Goal: Check status: Check status

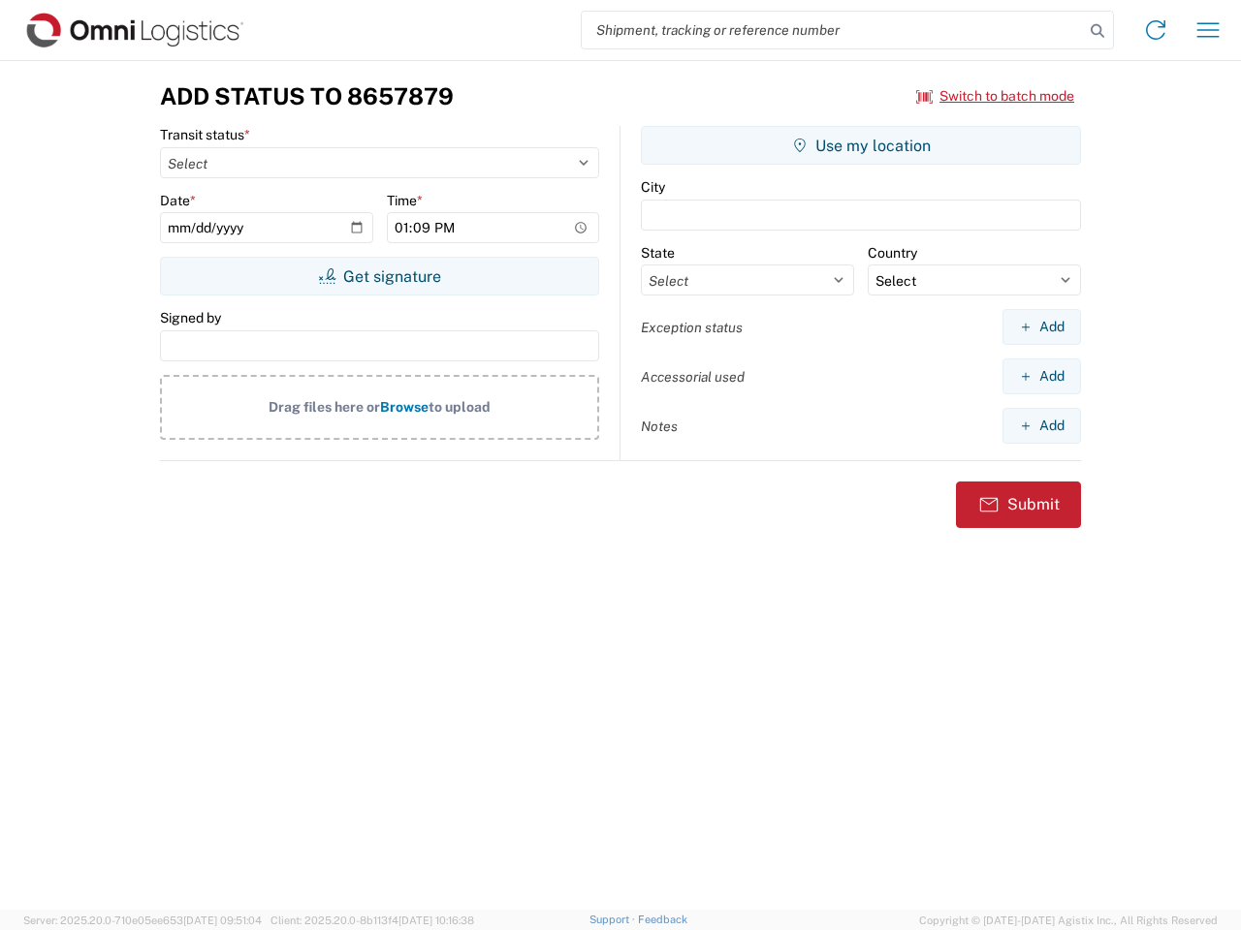
click at [833, 30] on input "search" at bounding box center [833, 30] width 502 height 37
click at [1097, 31] on icon at bounding box center [1097, 30] width 27 height 27
click at [1155, 30] on icon at bounding box center [1155, 30] width 31 height 31
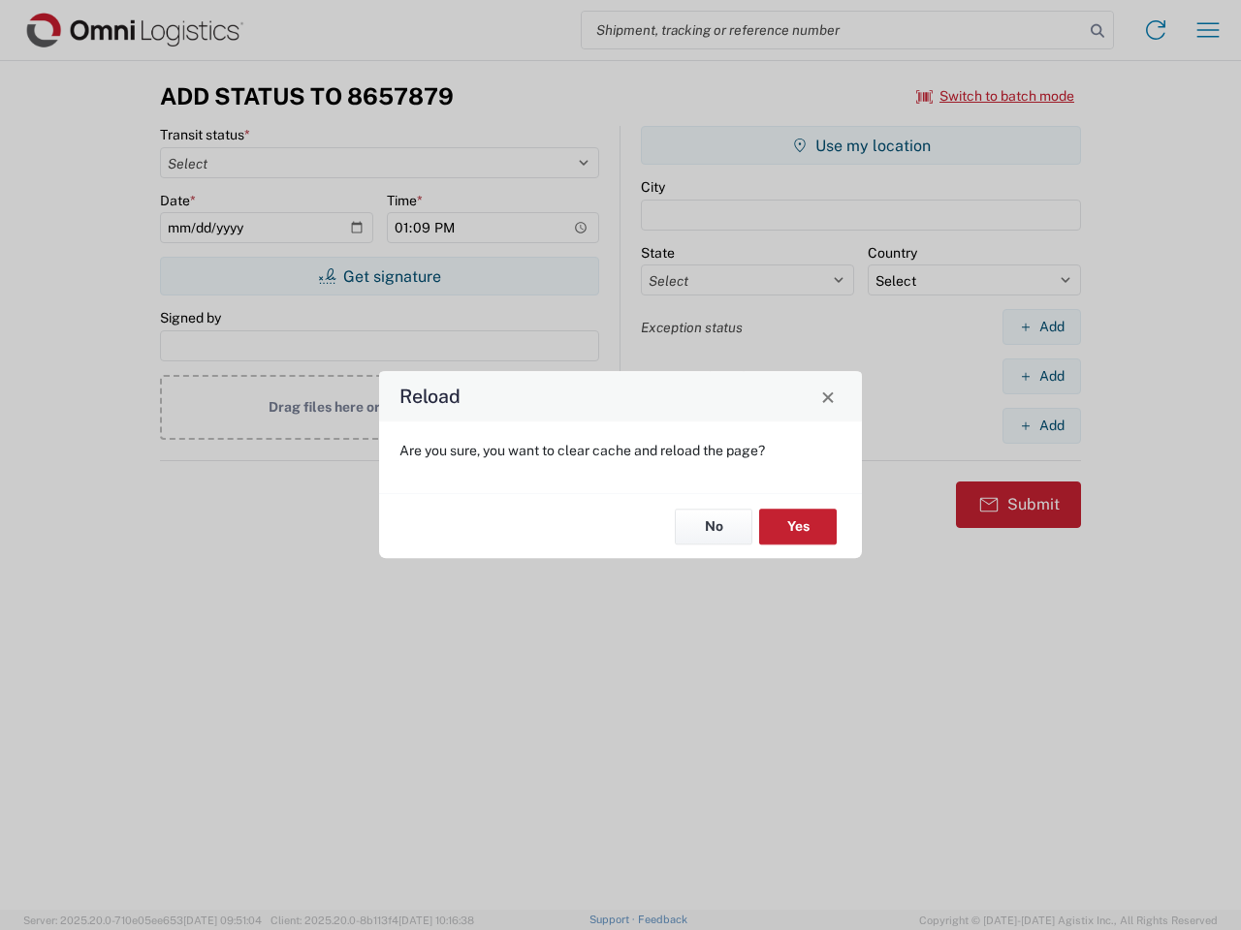
click at [995, 96] on div "Reload Are you sure, you want to clear cache and reload the page? No Yes" at bounding box center [620, 465] width 1241 height 930
click at [379, 276] on div "Reload Are you sure, you want to clear cache and reload the page? No Yes" at bounding box center [620, 465] width 1241 height 930
click at [861, 145] on div "Reload Are you sure, you want to clear cache and reload the page? No Yes" at bounding box center [620, 465] width 1241 height 930
click at [1041, 327] on div "Reload Are you sure, you want to clear cache and reload the page? No Yes" at bounding box center [620, 465] width 1241 height 930
click at [1041, 376] on div "Reload Are you sure, you want to clear cache and reload the page? No Yes" at bounding box center [620, 465] width 1241 height 930
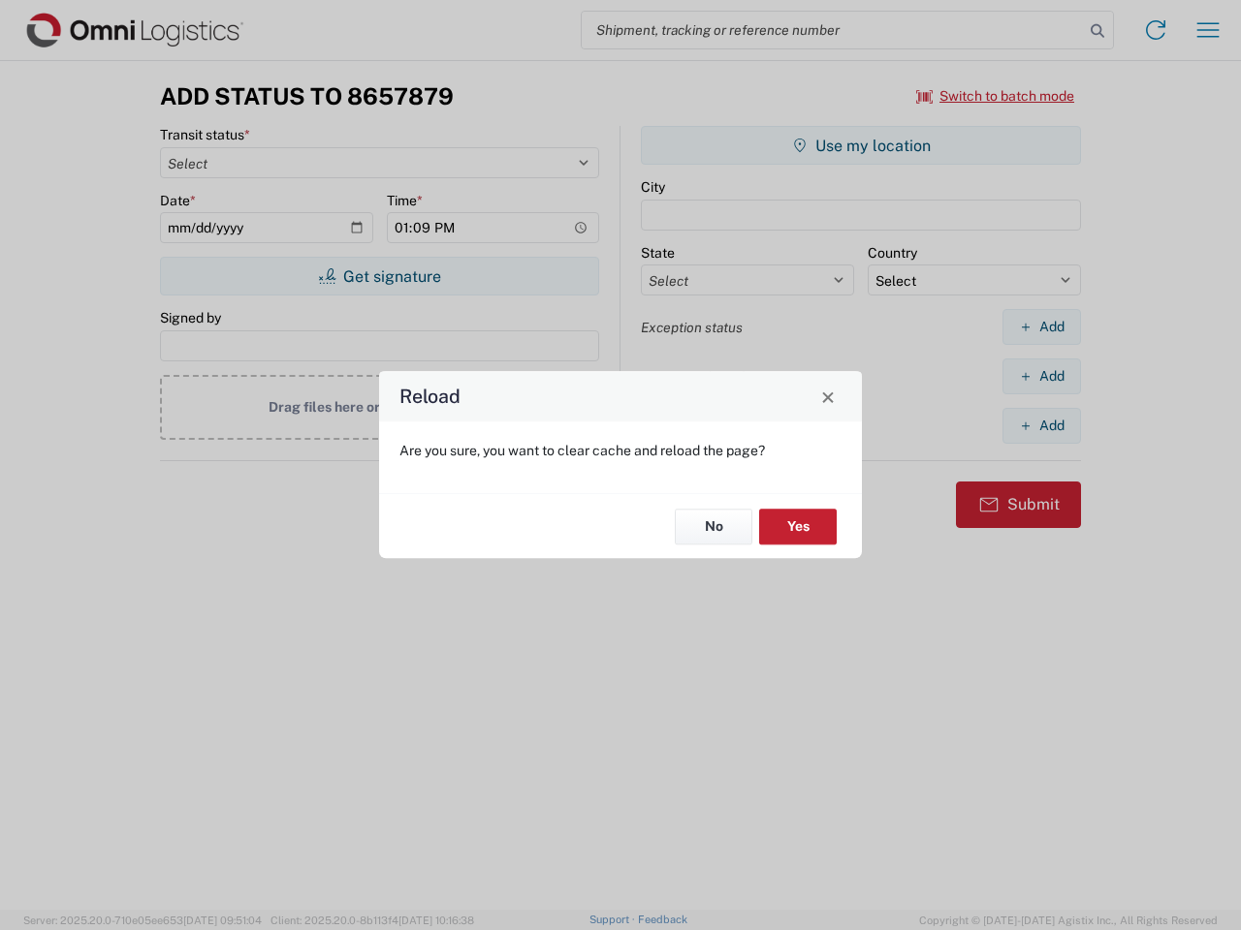
click at [1041, 426] on div "Reload Are you sure, you want to clear cache and reload the page? No Yes" at bounding box center [620, 465] width 1241 height 930
